Goal: Obtain resource: Download file/media

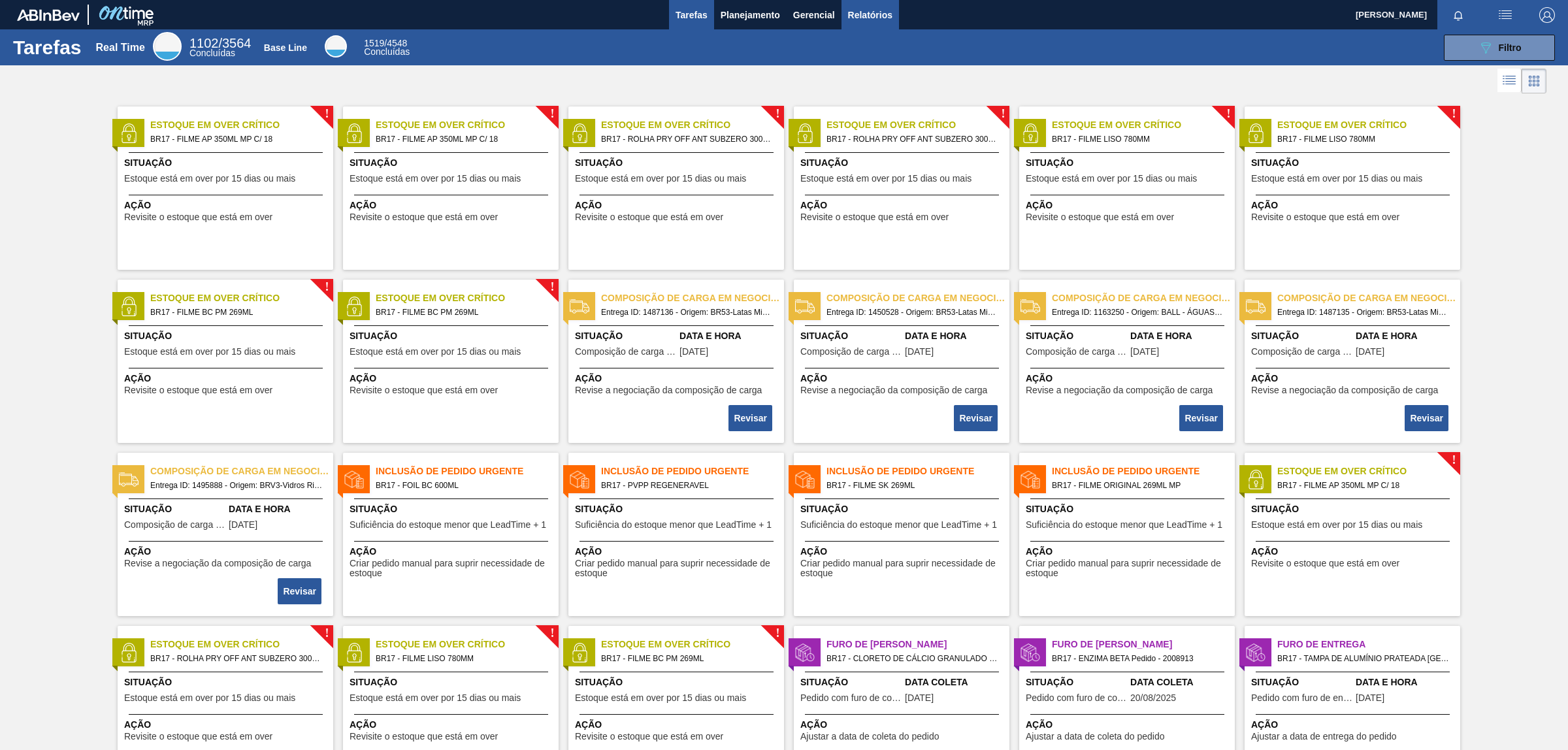
click at [874, 14] on span "Relatórios" at bounding box center [870, 15] width 45 height 16
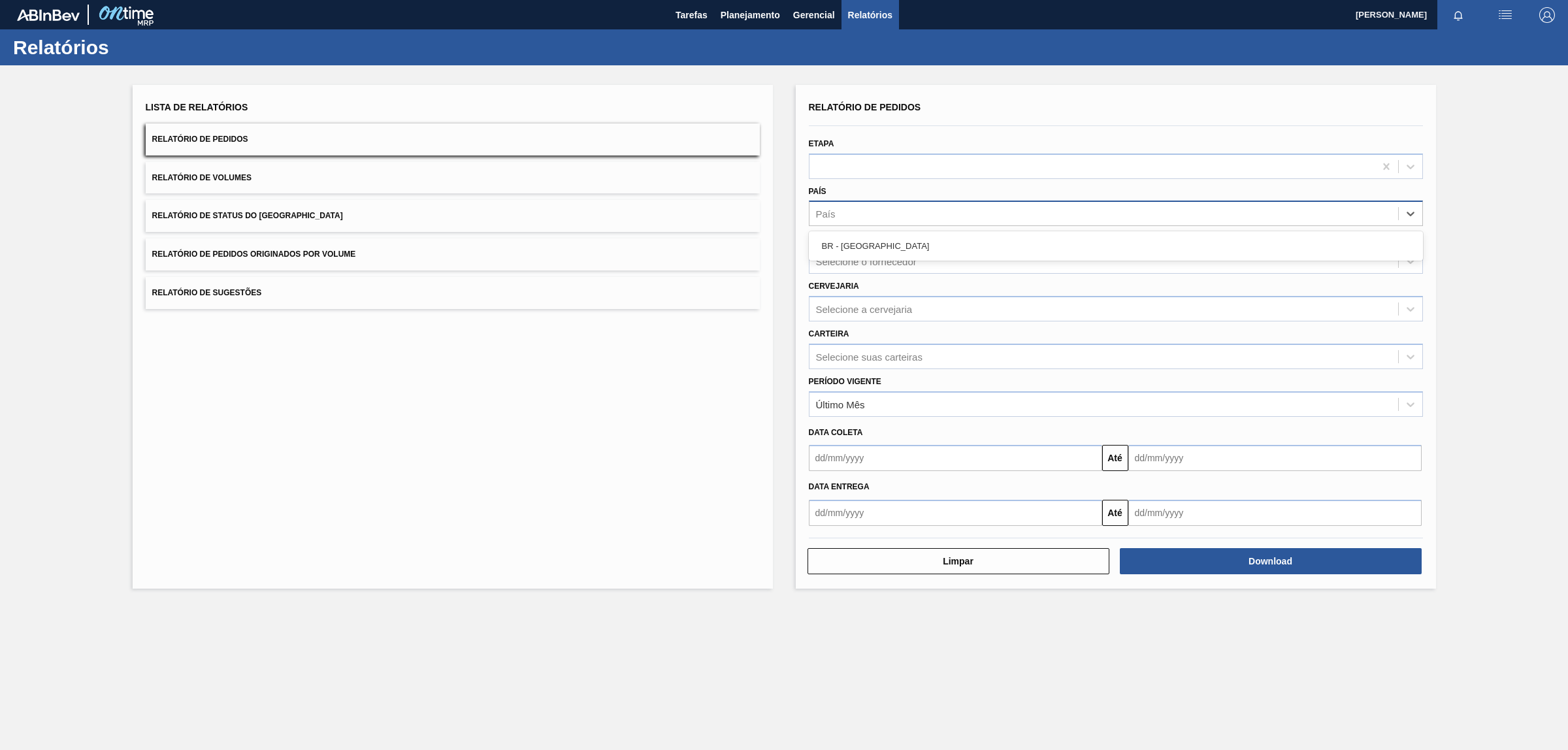
click at [830, 210] on div "País" at bounding box center [826, 214] width 20 height 11
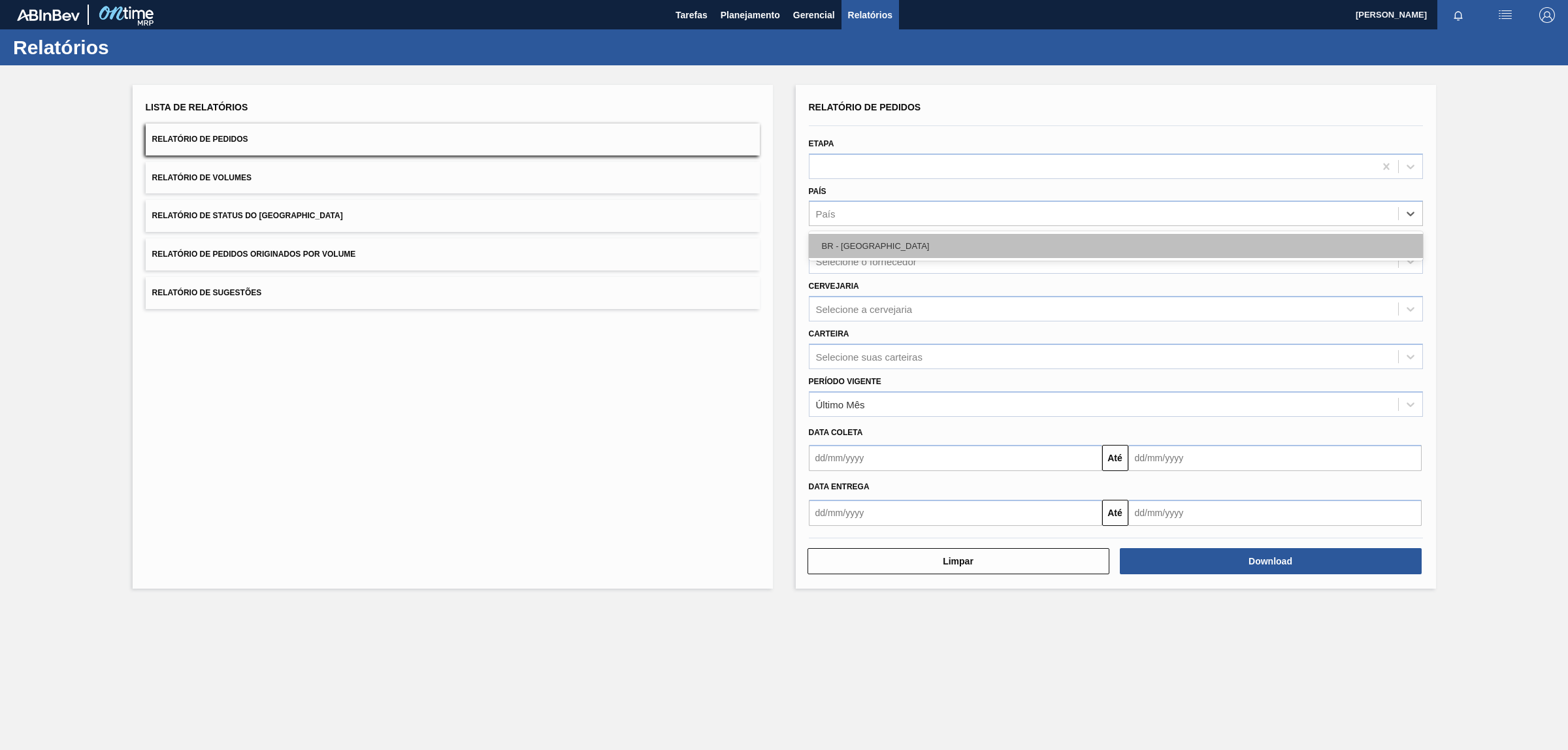
click at [902, 242] on div "BR - [GEOGRAPHIC_DATA]" at bounding box center [1116, 246] width 614 height 24
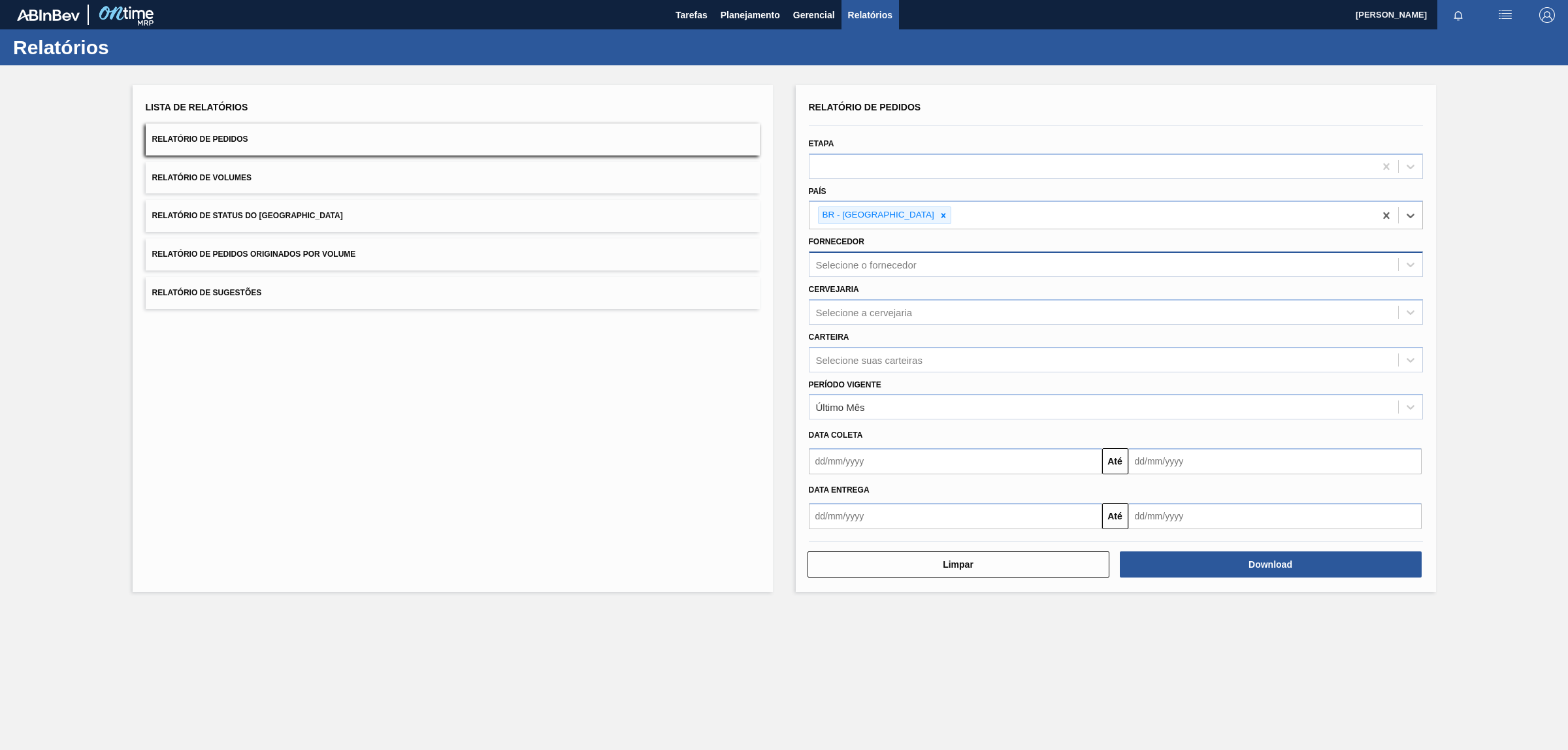
click at [955, 261] on div "Selecione o fornecedor" at bounding box center [1104, 265] width 589 height 19
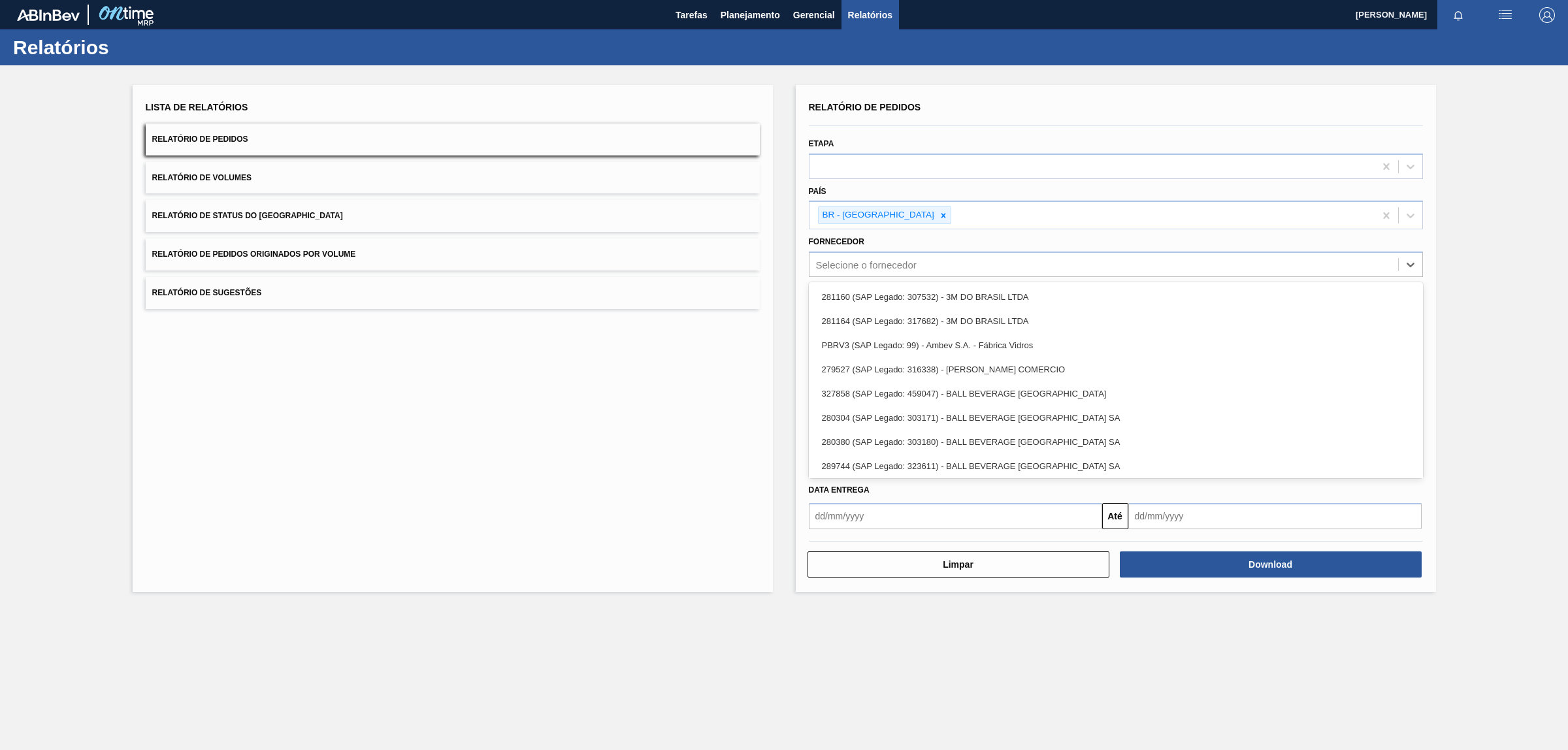
click at [1505, 297] on div "Lista de Relatórios Relatório de Pedidos Relatório de Volumes Relatório de Stat…" at bounding box center [784, 336] width 1568 height 542
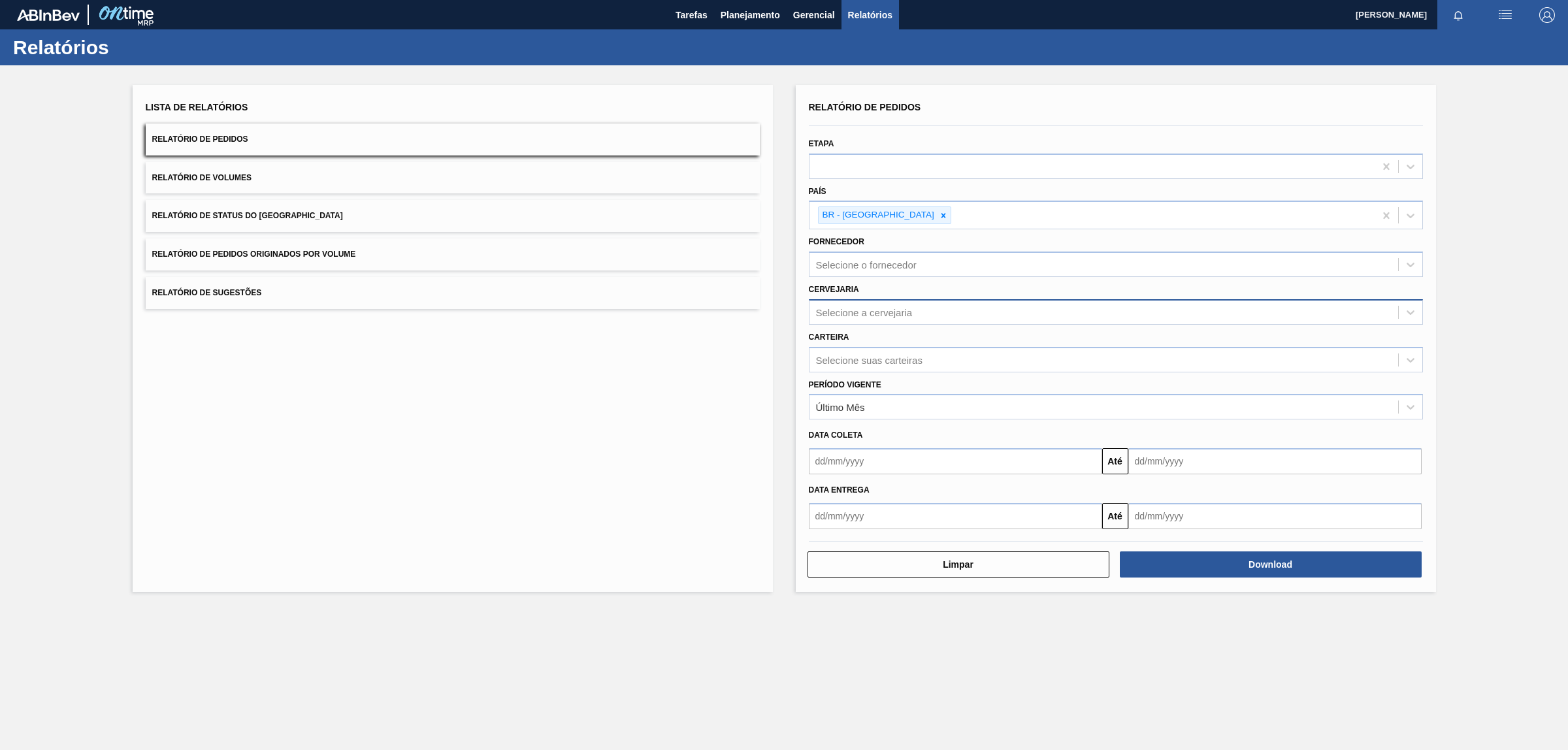
click at [884, 306] on div "Selecione a cervejaria" at bounding box center [864, 312] width 96 height 11
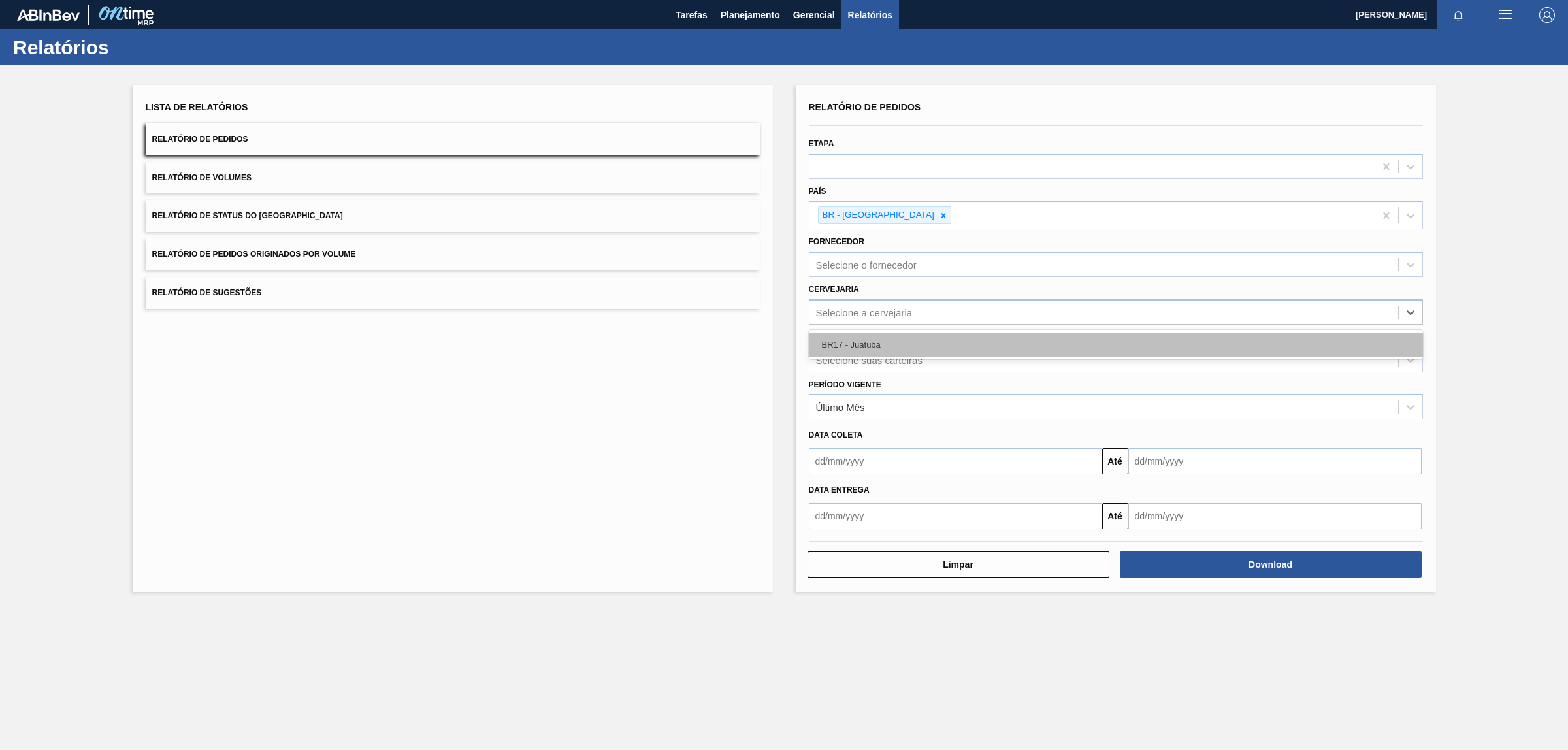
click at [893, 341] on div "BR17 - Juatuba" at bounding box center [1116, 344] width 614 height 24
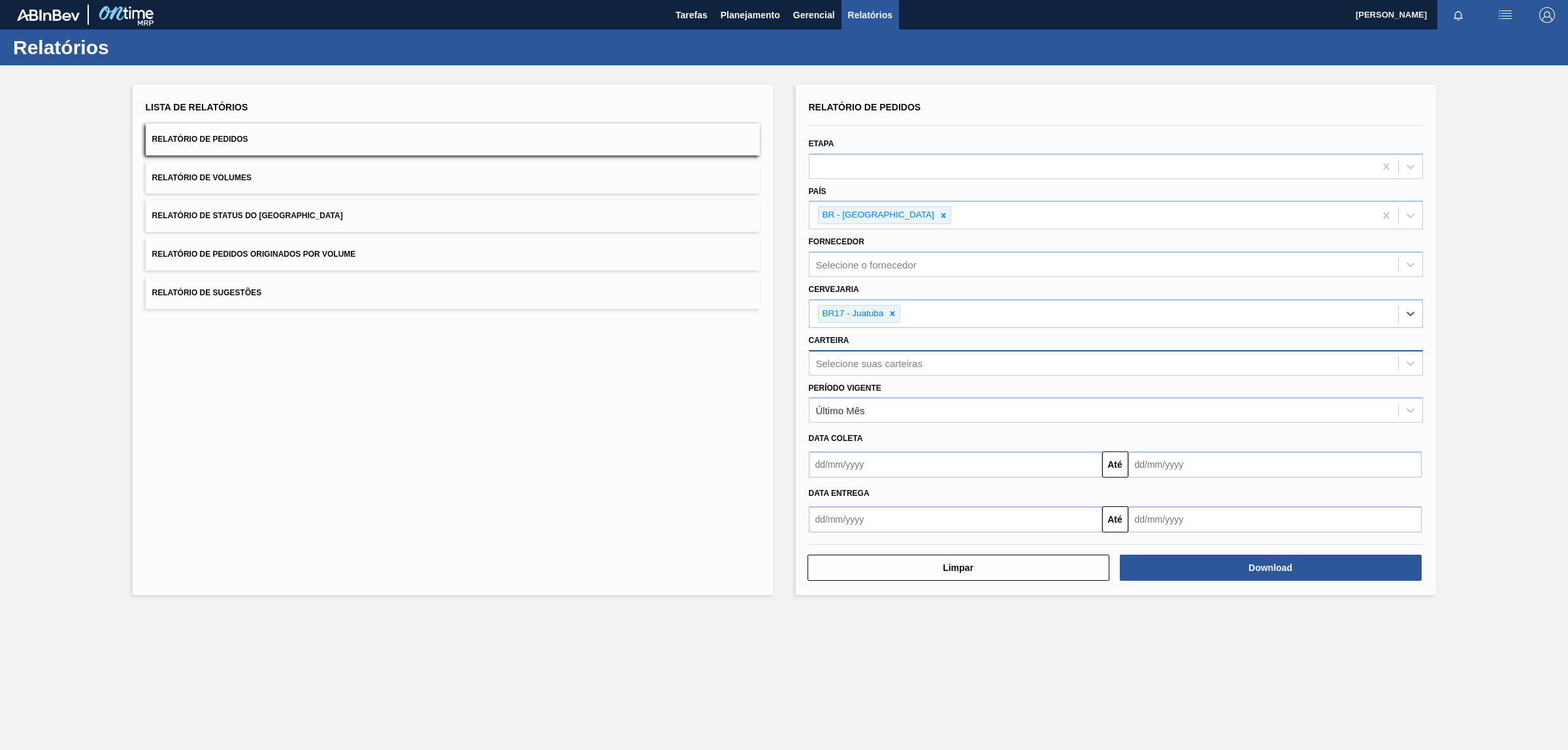
click at [1040, 365] on div "Selecione suas carteiras" at bounding box center [1104, 363] width 589 height 19
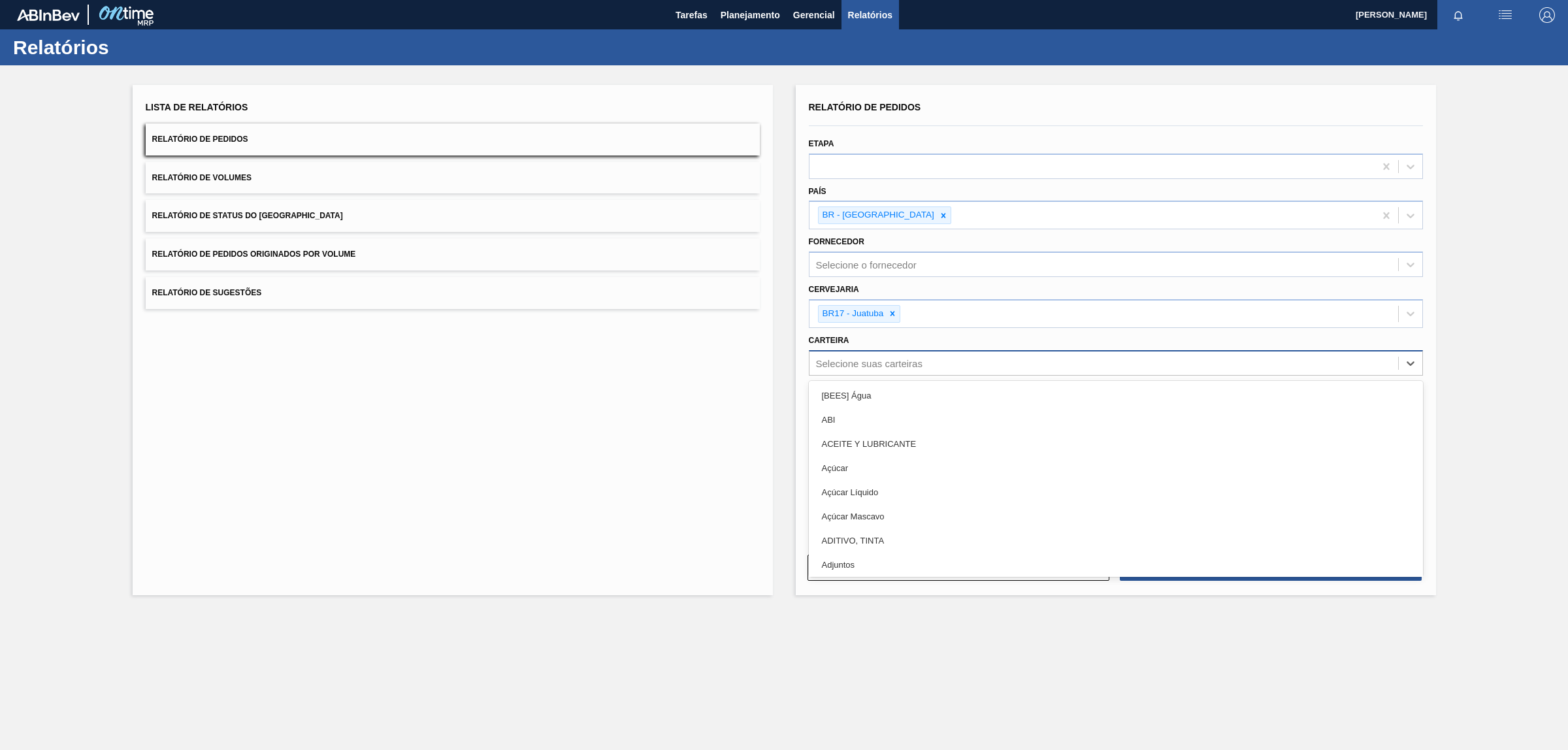
click at [1040, 365] on div "Selecione suas carteiras" at bounding box center [1104, 363] width 589 height 19
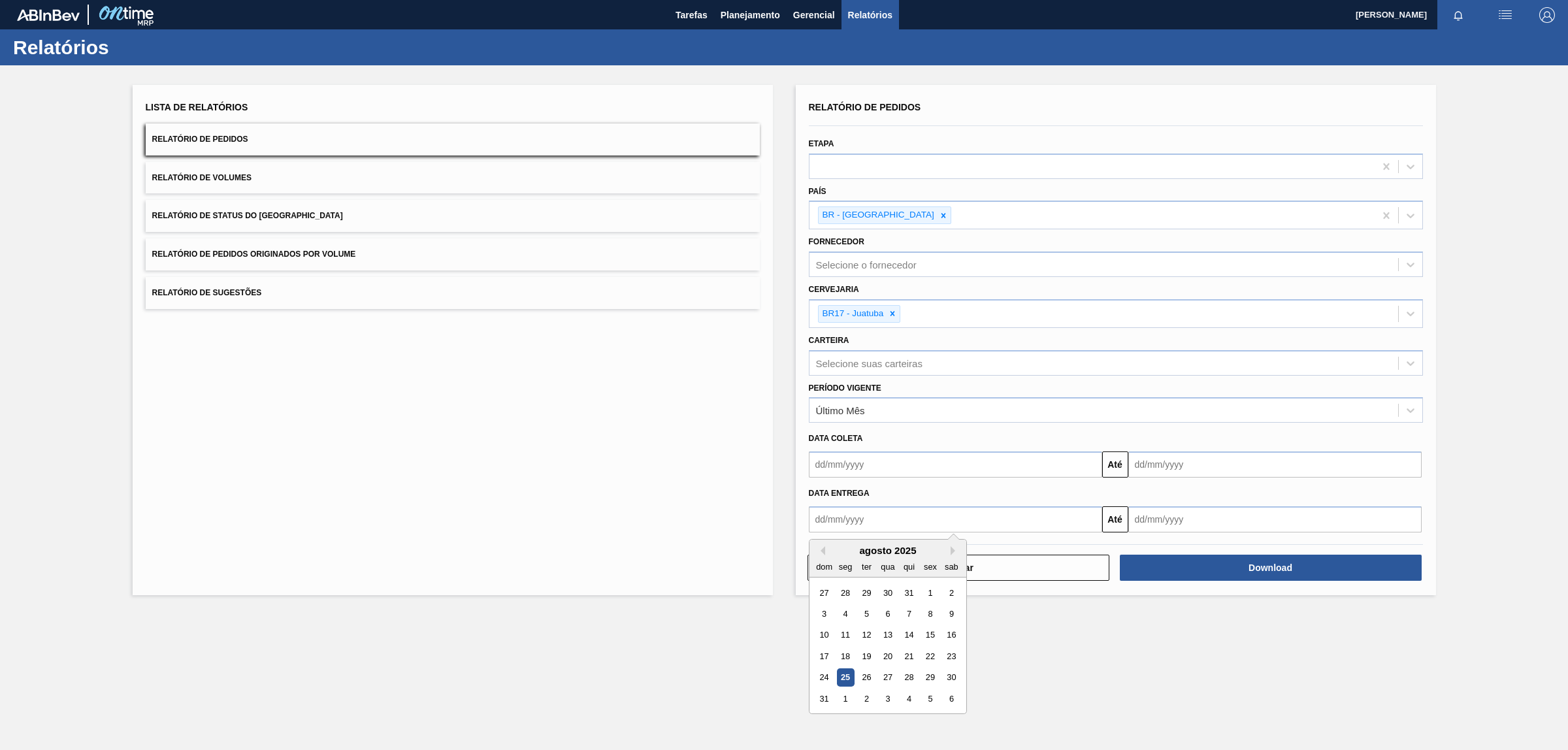
click at [826, 516] on input "text" at bounding box center [956, 519] width 293 height 26
click at [822, 547] on button "Previous Month" at bounding box center [820, 550] width 9 height 9
click at [868, 590] on div "1" at bounding box center [866, 591] width 18 height 18
type input "[DATE]"
click at [1229, 533] on div "Limpar Download" at bounding box center [1116, 557] width 625 height 50
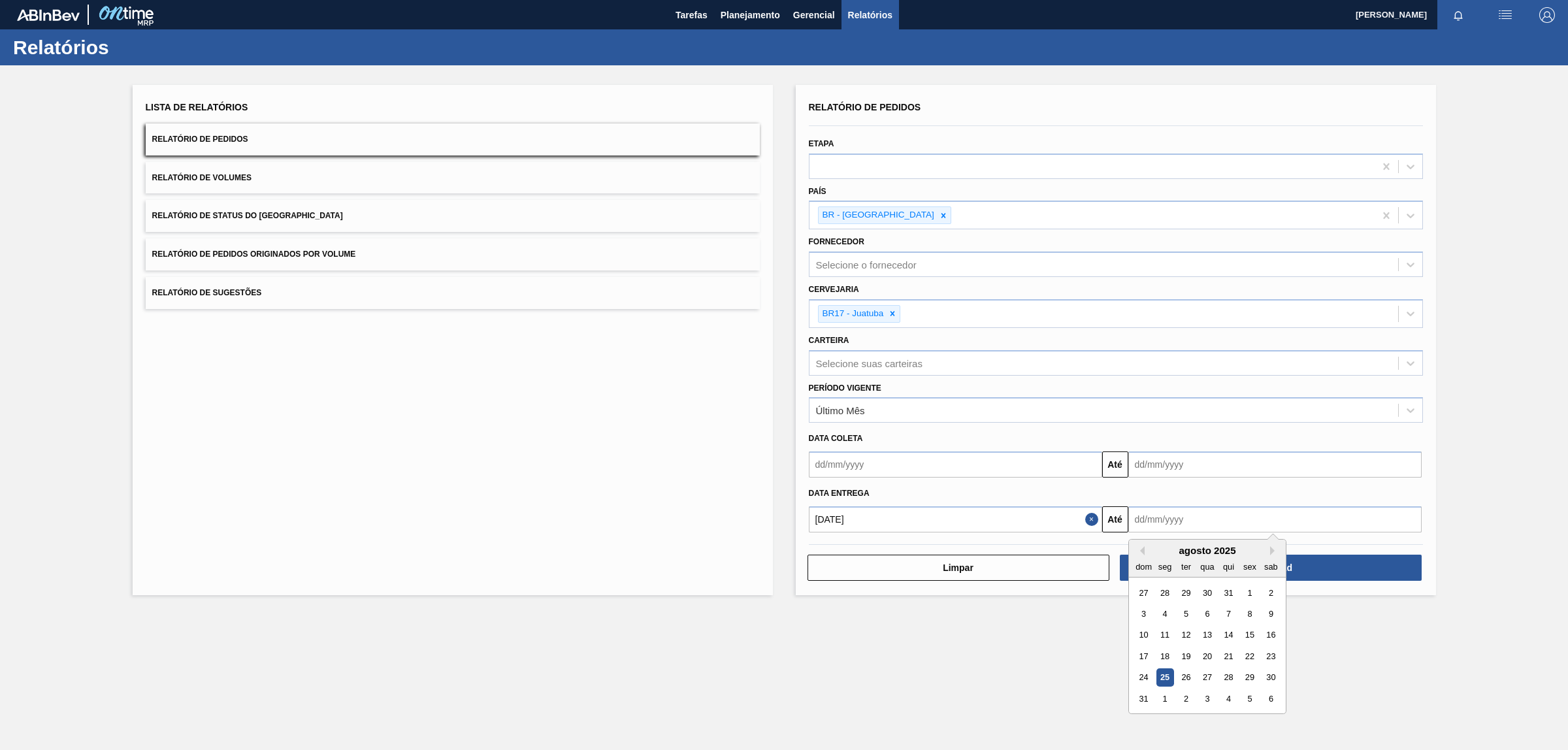
click at [1217, 521] on input "text" at bounding box center [1275, 519] width 293 height 26
click at [1271, 546] on button "Next Month" at bounding box center [1275, 550] width 9 height 9
click at [1270, 546] on div "setembro 2025" at bounding box center [1207, 550] width 157 height 11
click at [1274, 547] on button "Next Month" at bounding box center [1275, 550] width 9 height 9
click at [1229, 677] on div "30" at bounding box center [1228, 676] width 18 height 18
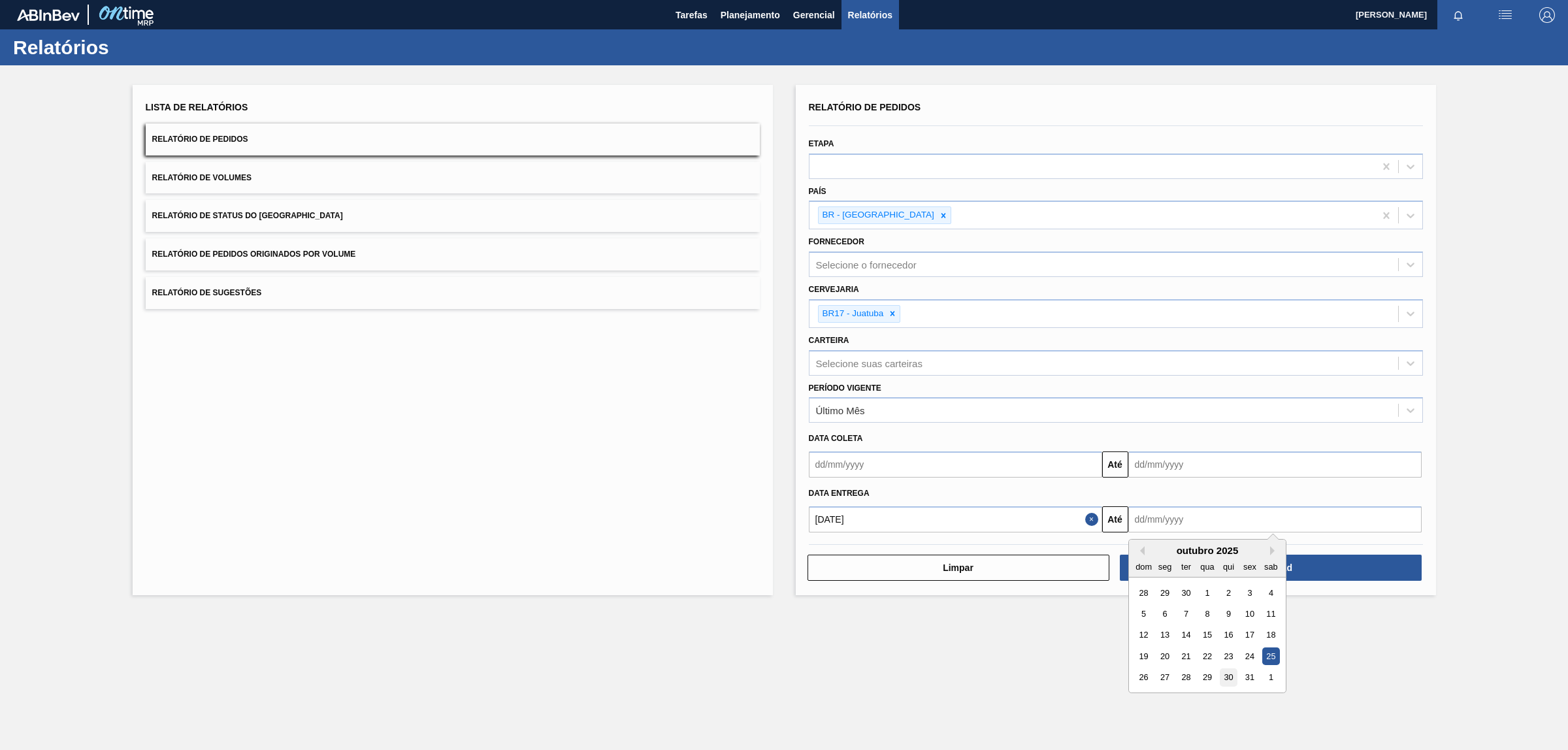
type input "[DATE]"
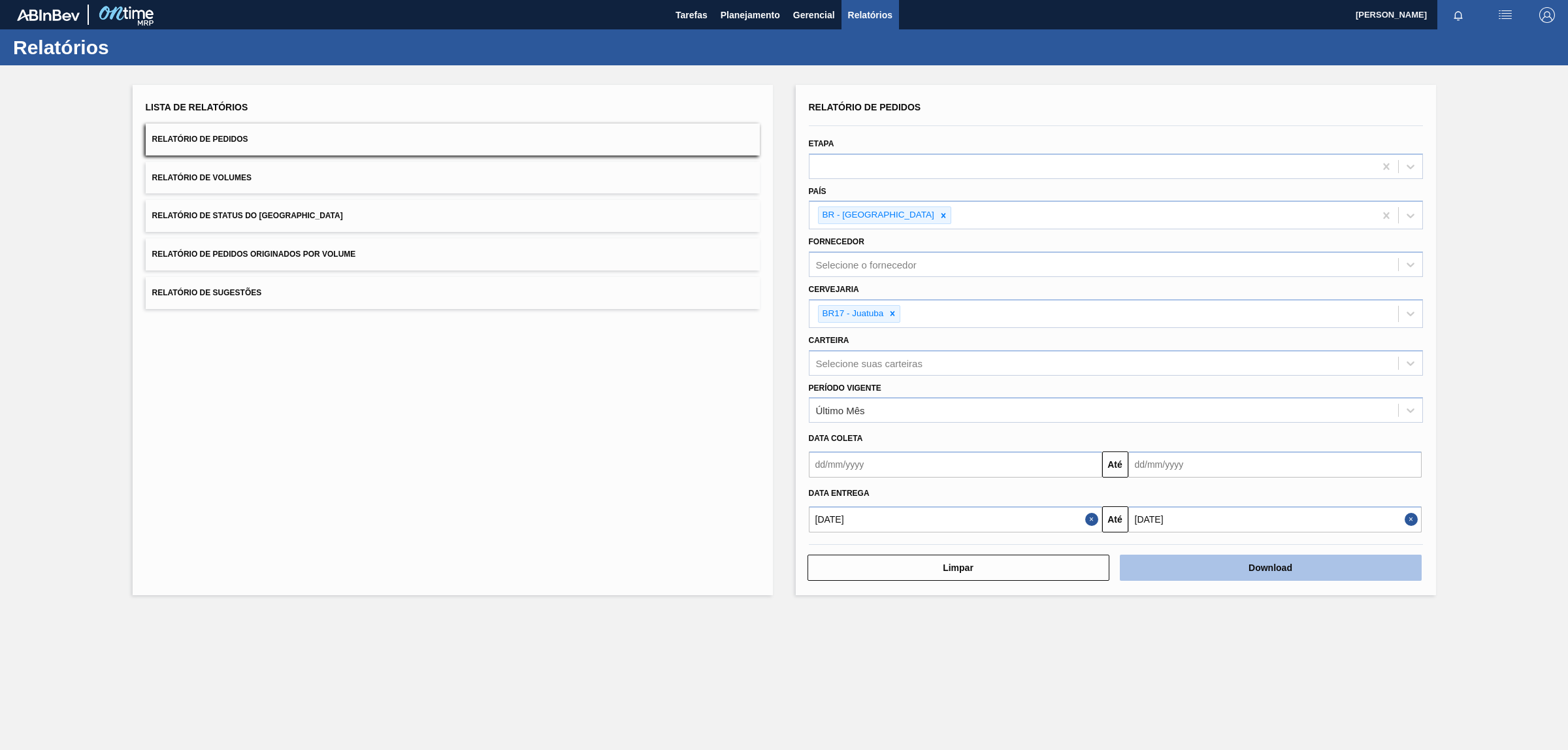
click at [1270, 570] on button "Download" at bounding box center [1271, 567] width 302 height 26
